Goal: Task Accomplishment & Management: Use online tool/utility

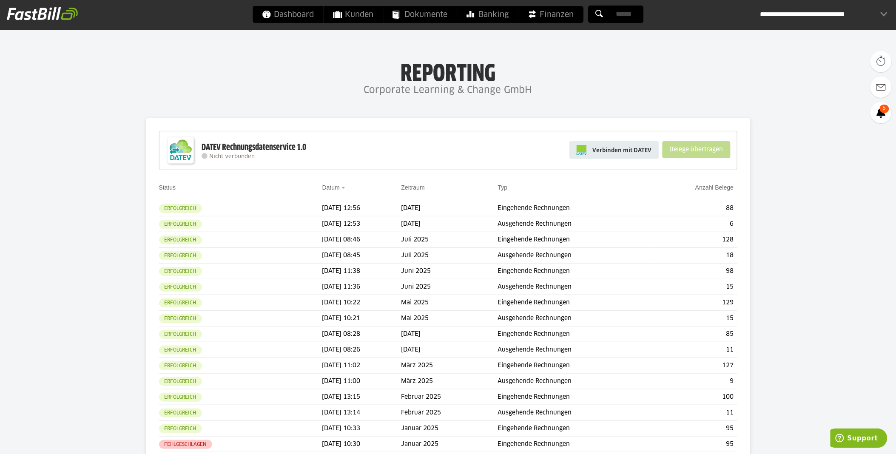
click at [619, 148] on span "Verbinden mit DATEV" at bounding box center [622, 150] width 59 height 9
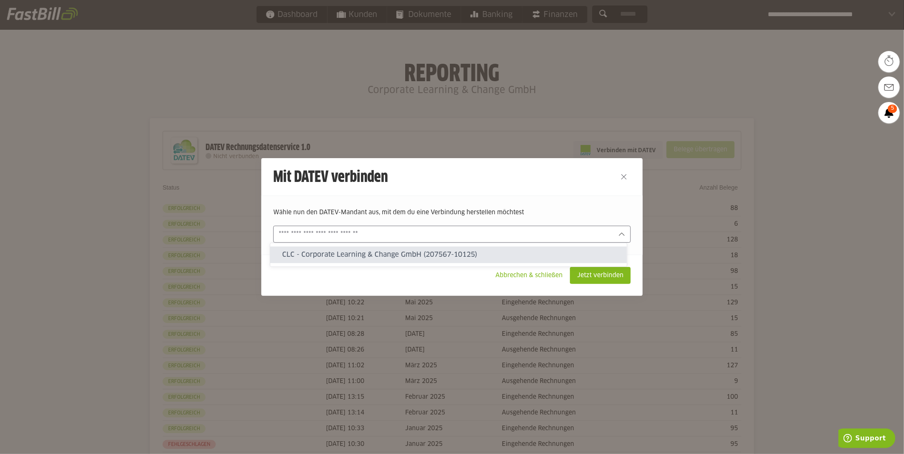
click at [409, 227] on div at bounding box center [451, 234] width 357 height 17
click at [357, 257] on slot "CLC - Corporate Learning & Change GmbH (207567-10125)" at bounding box center [451, 254] width 338 height 9
type input "**********"
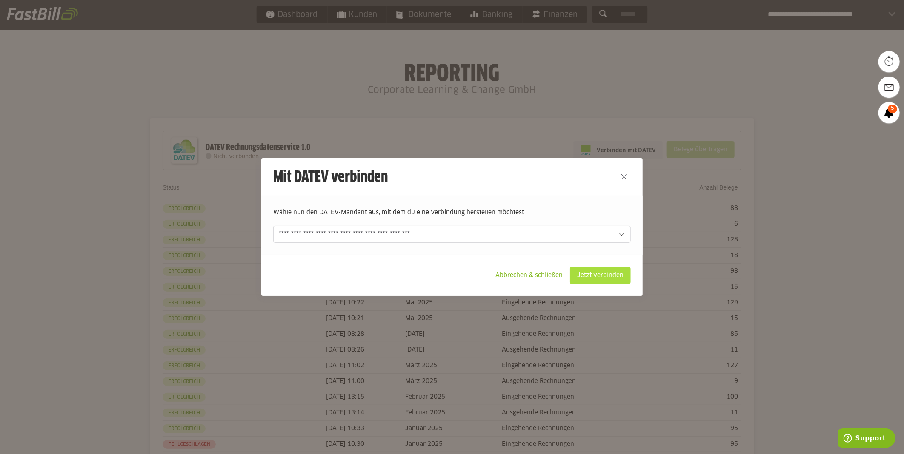
click at [600, 277] on slot "Jetzt verbinden" at bounding box center [600, 276] width 60 height 16
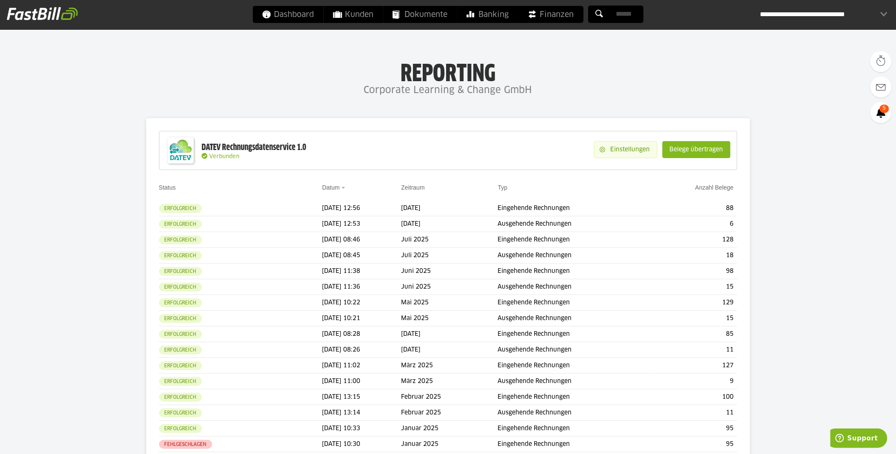
click at [627, 150] on slot "Einstellungen" at bounding box center [631, 150] width 51 height 16
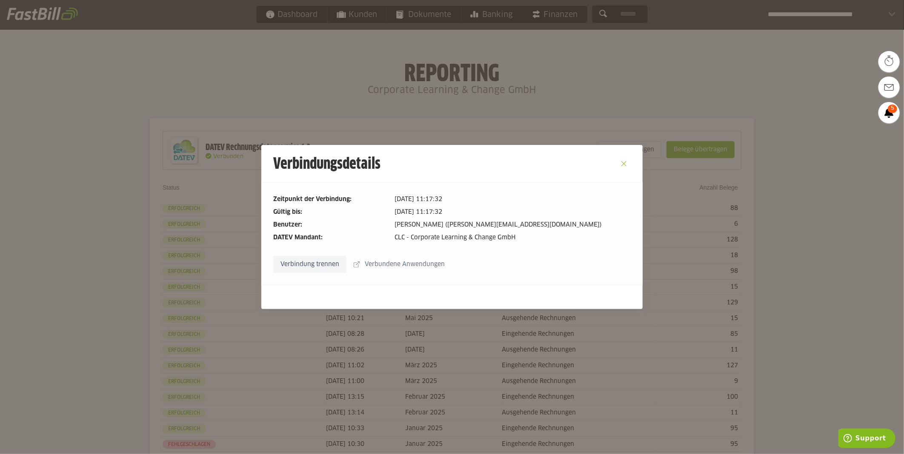
click at [622, 162] on button "Close" at bounding box center [624, 164] width 14 height 14
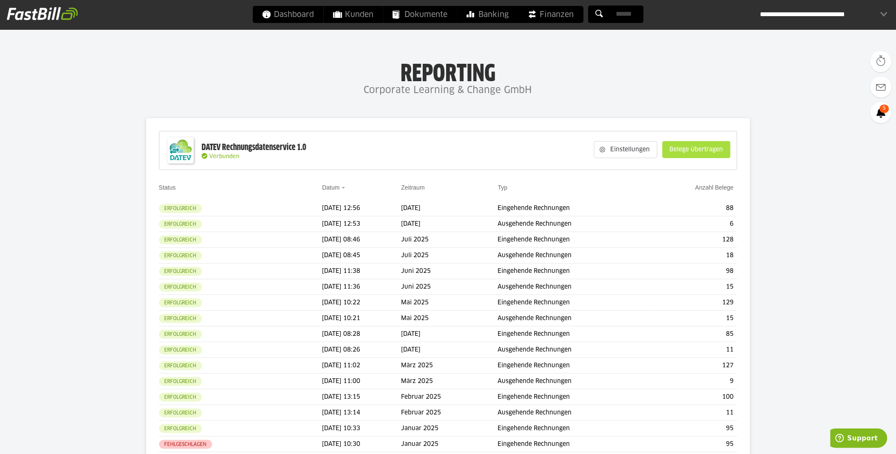
click at [699, 150] on slot "Belege übertragen" at bounding box center [696, 150] width 67 height 16
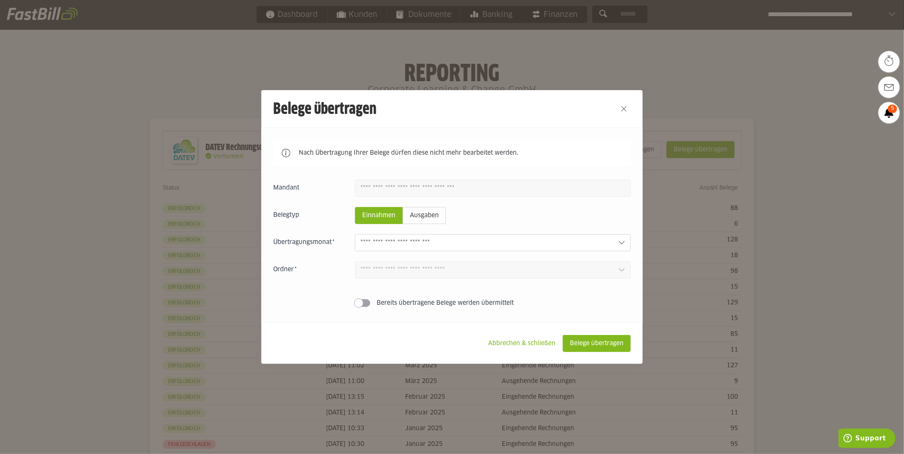
click at [431, 243] on input "text" at bounding box center [485, 242] width 251 height 9
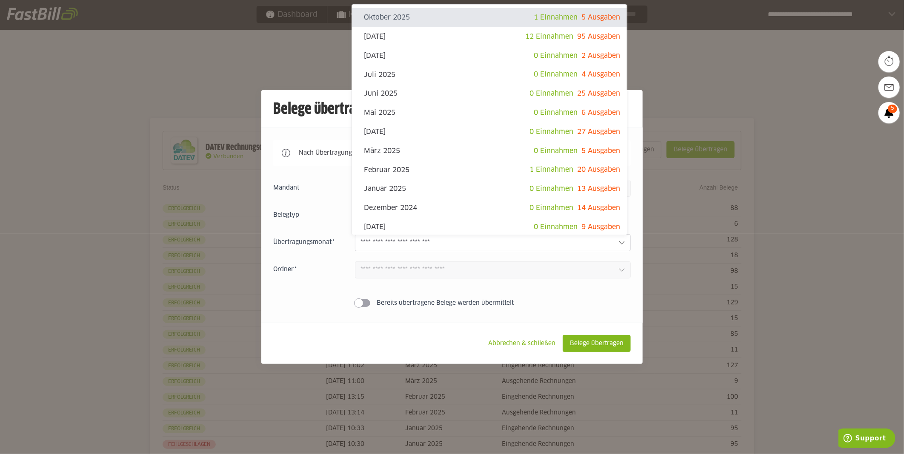
click at [589, 284] on div "Einnahmen Ausgaben Oktober 2025 1 Einnahmen 5 Ausgaben [DATE] 12 Einnahmen 95 A…" at bounding box center [451, 245] width 357 height 131
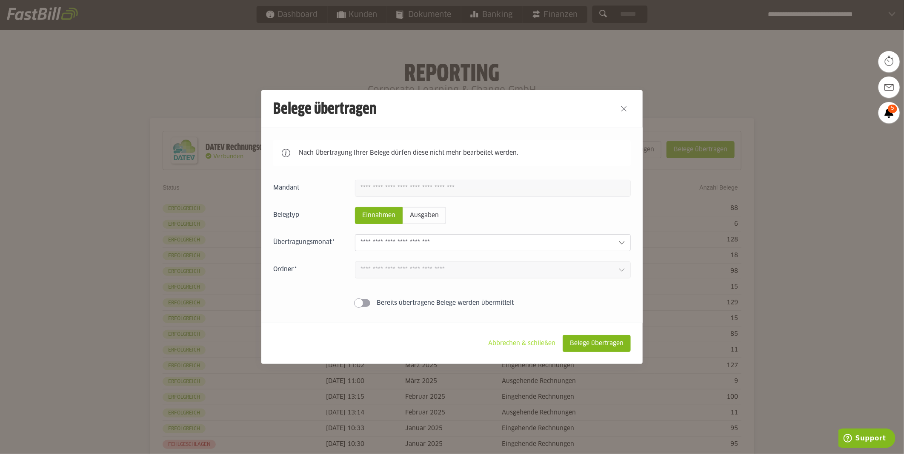
click at [505, 347] on slot "Abbrechen & schließen" at bounding box center [521, 344] width 81 height 16
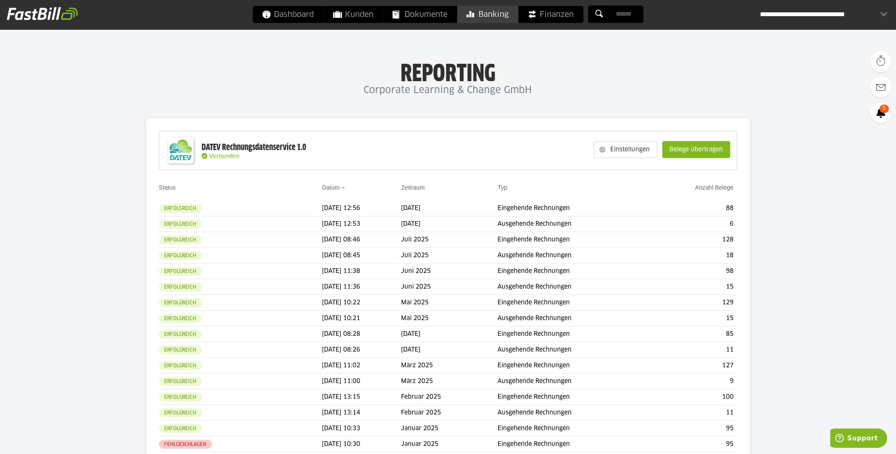
click at [503, 12] on span "Banking" at bounding box center [488, 14] width 42 height 17
